Goal: Check status: Check status

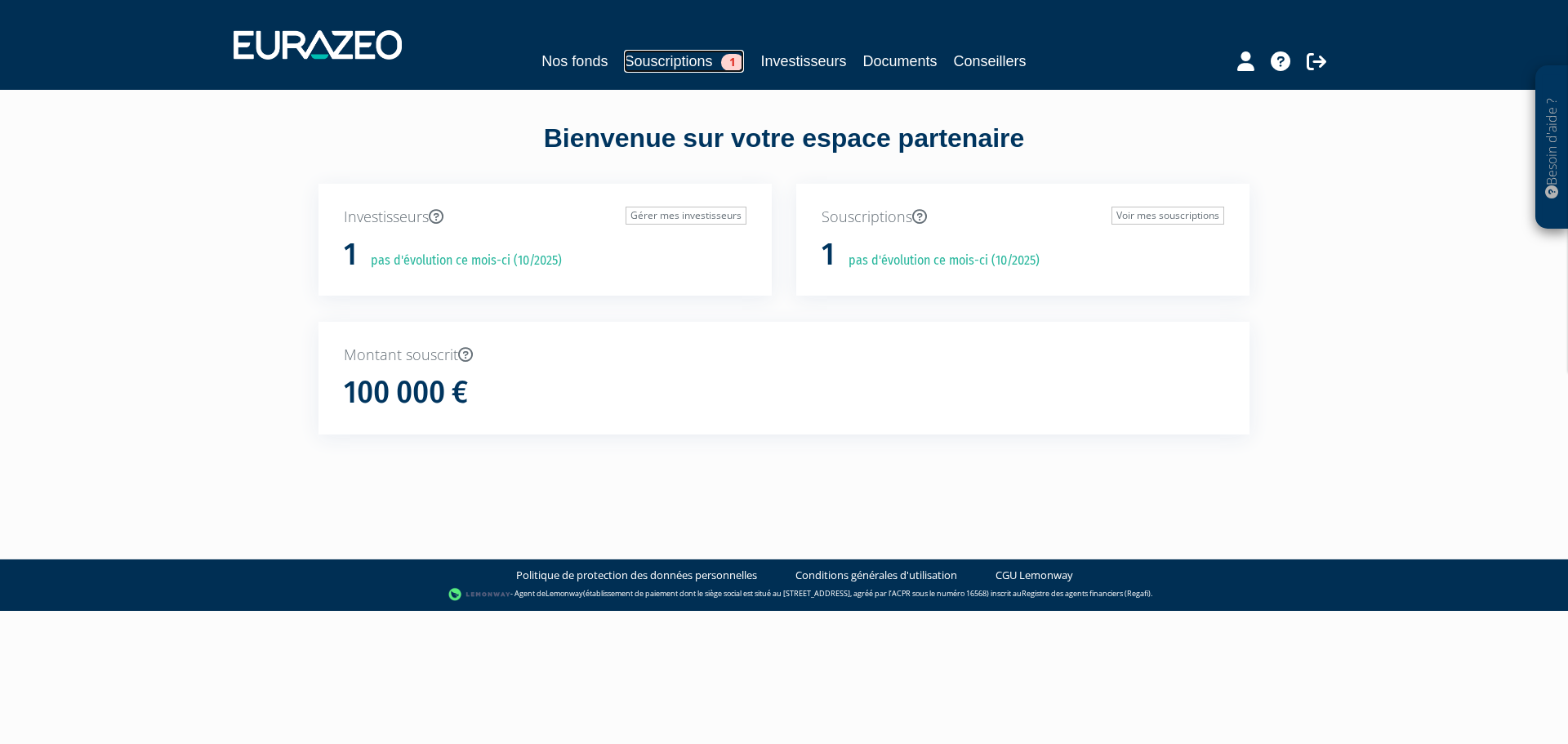
click at [651, 59] on link "Souscriptions 1" at bounding box center [683, 60] width 120 height 23
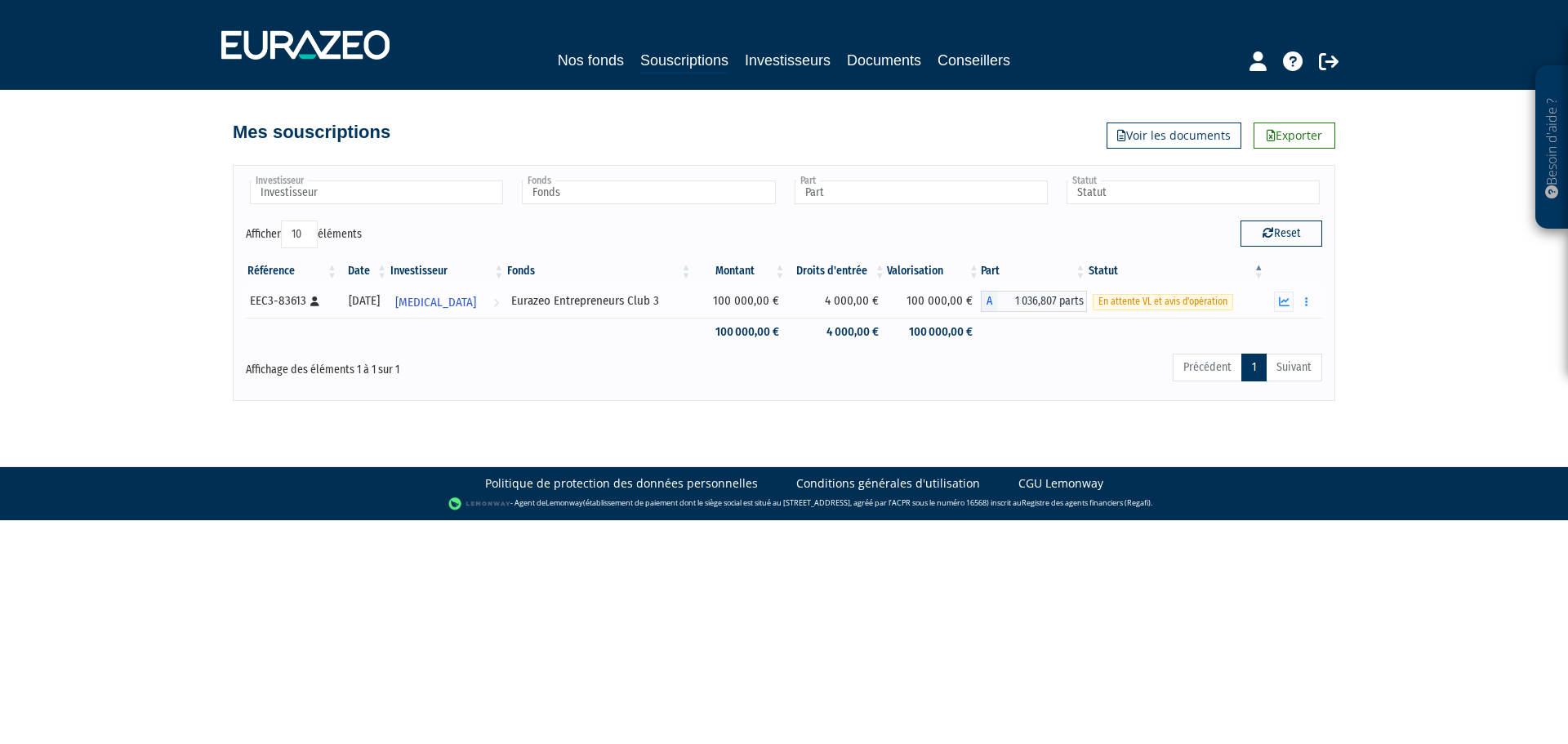
click at [291, 307] on div "EEC3-83613 [Français] Personne physique" at bounding box center [291, 301] width 83 height 17
copy div "83613"
